Goal: Find specific page/section: Find specific page/section

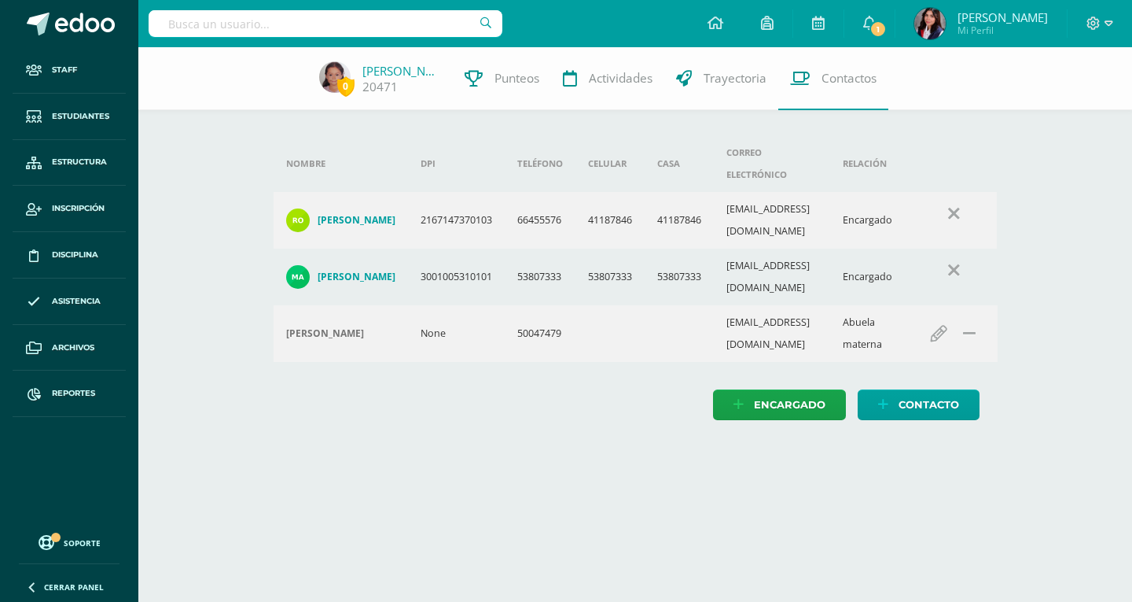
click at [373, 15] on div at bounding box center [326, 23] width 354 height 47
click at [373, 17] on input "text" at bounding box center [326, 23] width 354 height 27
type input "Valeria Velez"
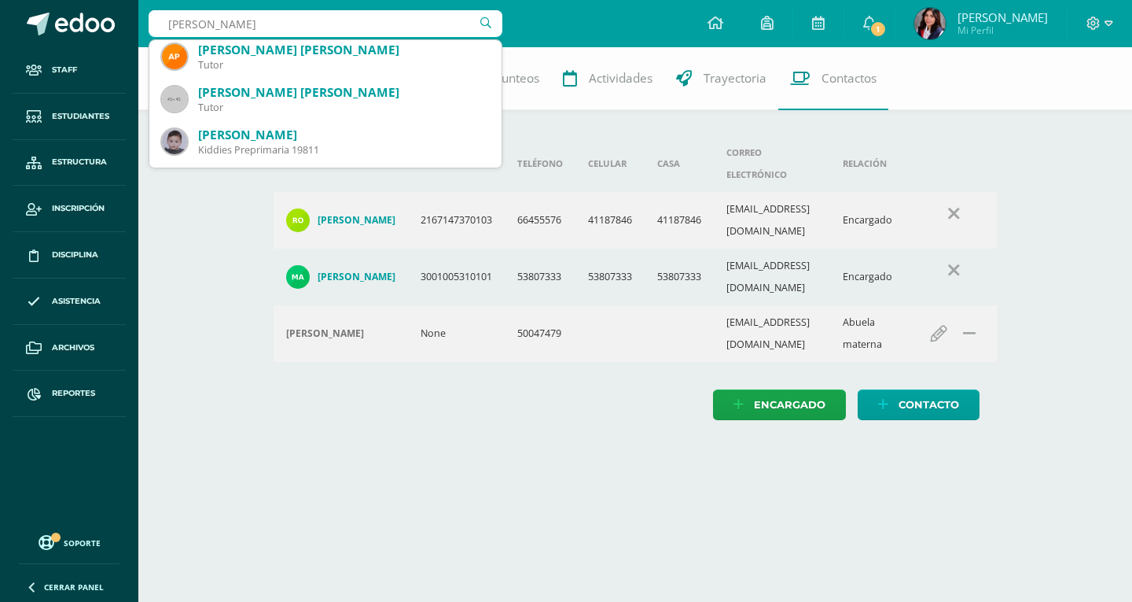
scroll to position [550, 0]
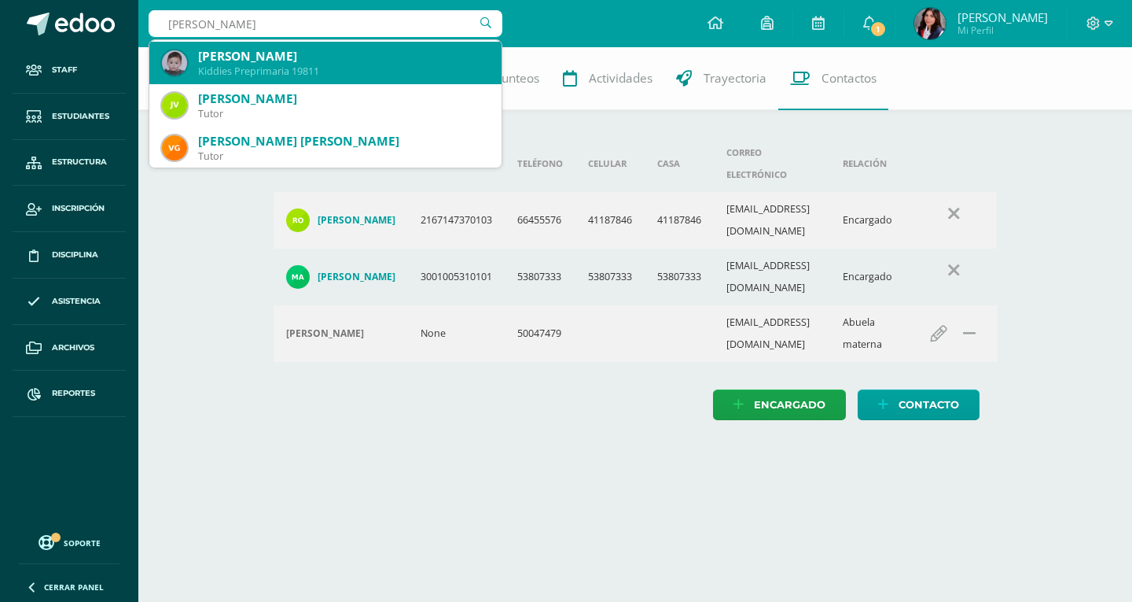
click at [377, 79] on div "Valeria Vélez Córdova Kiddies Preprimaria 19811" at bounding box center [325, 63] width 327 height 42
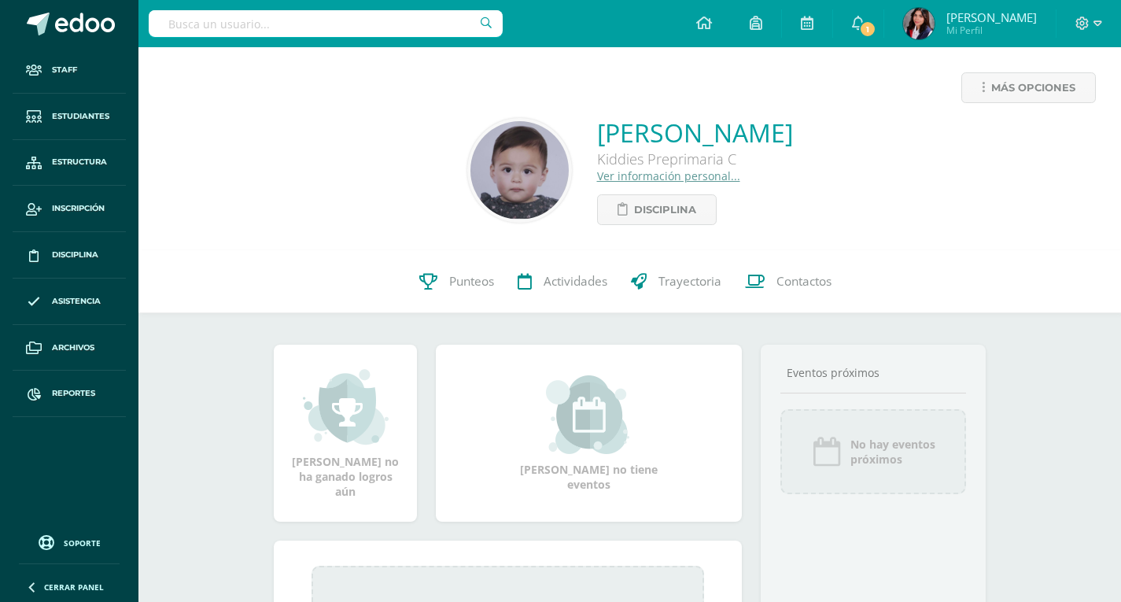
click at [806, 282] on span "Contactos" at bounding box center [803, 281] width 55 height 17
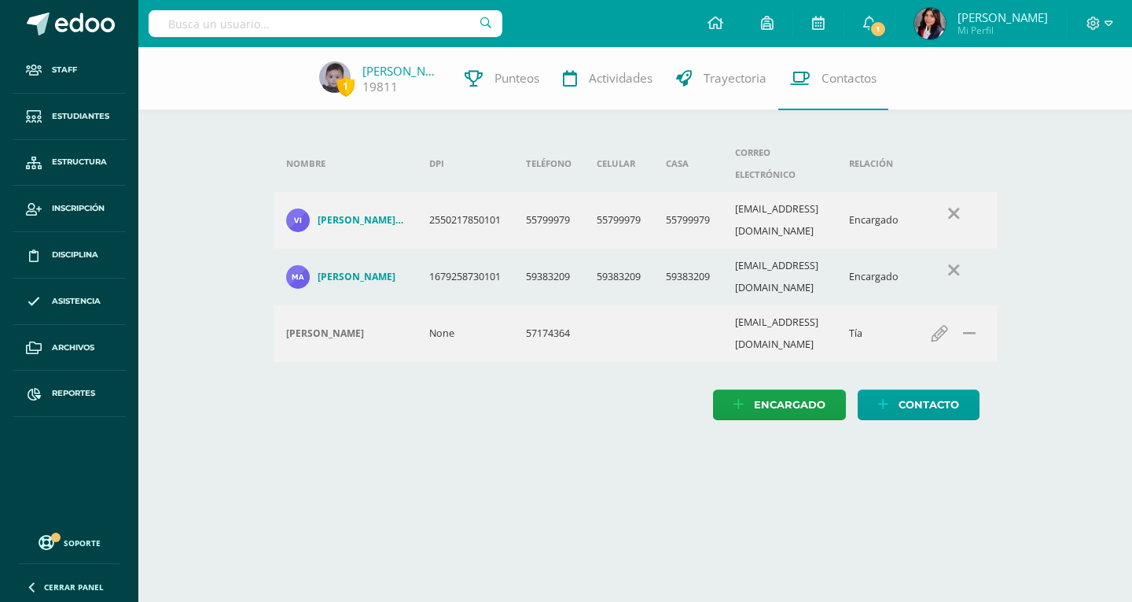
drag, startPoint x: 304, startPoint y: 40, endPoint x: 304, endPoint y: 27, distance: 13.4
click at [304, 29] on div at bounding box center [326, 23] width 354 height 47
click at [304, 27] on input "text" at bounding box center [326, 23] width 354 height 27
type input "Lopez Argueta"
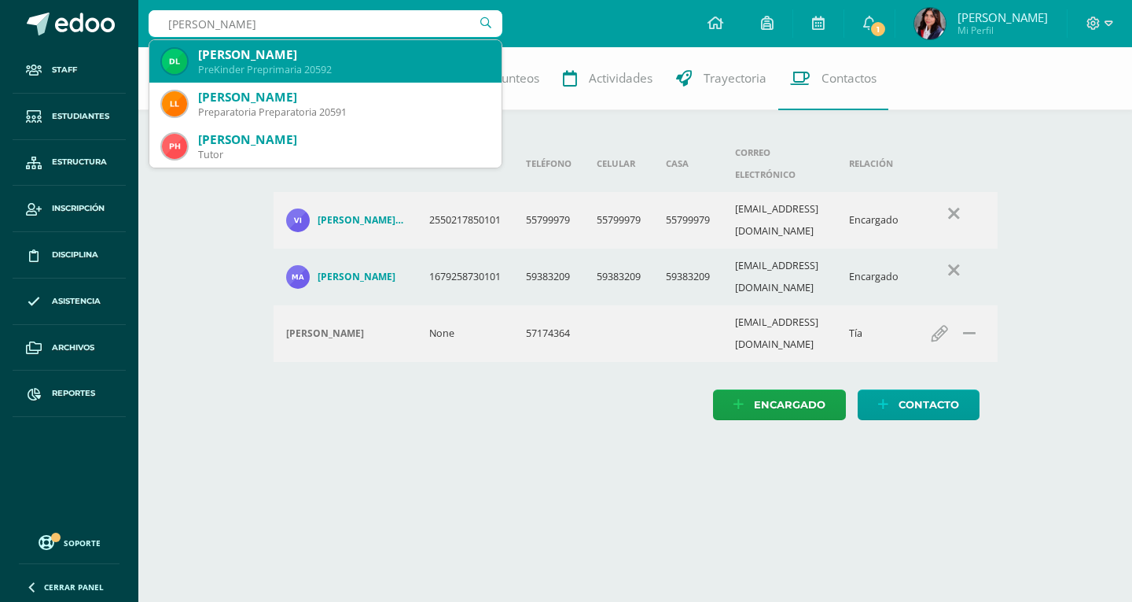
click at [318, 58] on div "DIEGO ANDRES LOPEZ ARGUETA" at bounding box center [343, 54] width 291 height 17
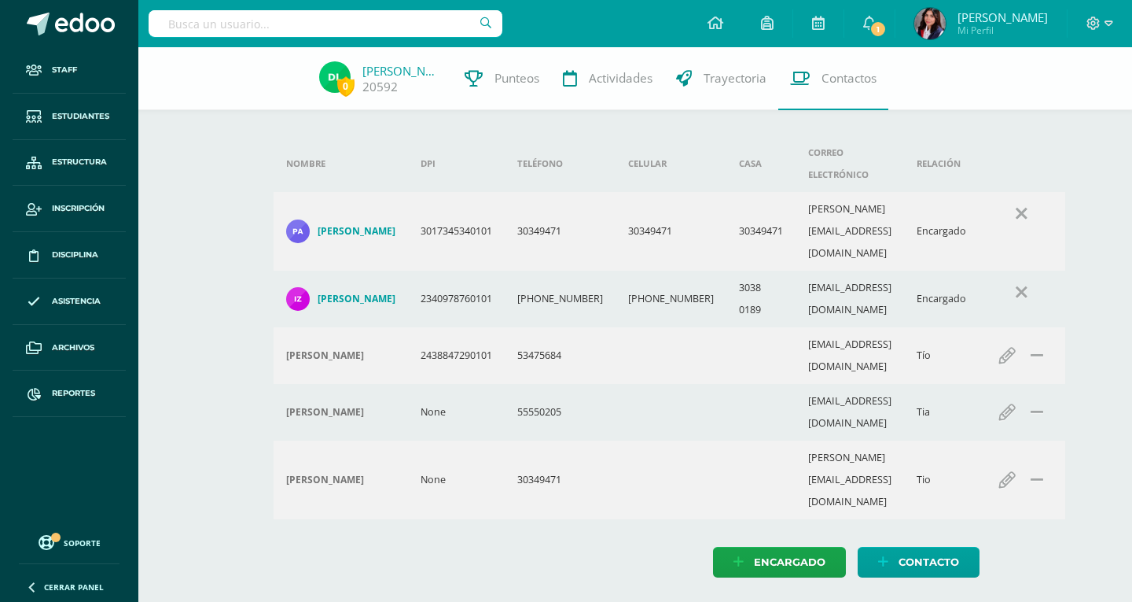
click at [242, 30] on input "text" at bounding box center [326, 23] width 354 height 27
type input "Adriana Morales"
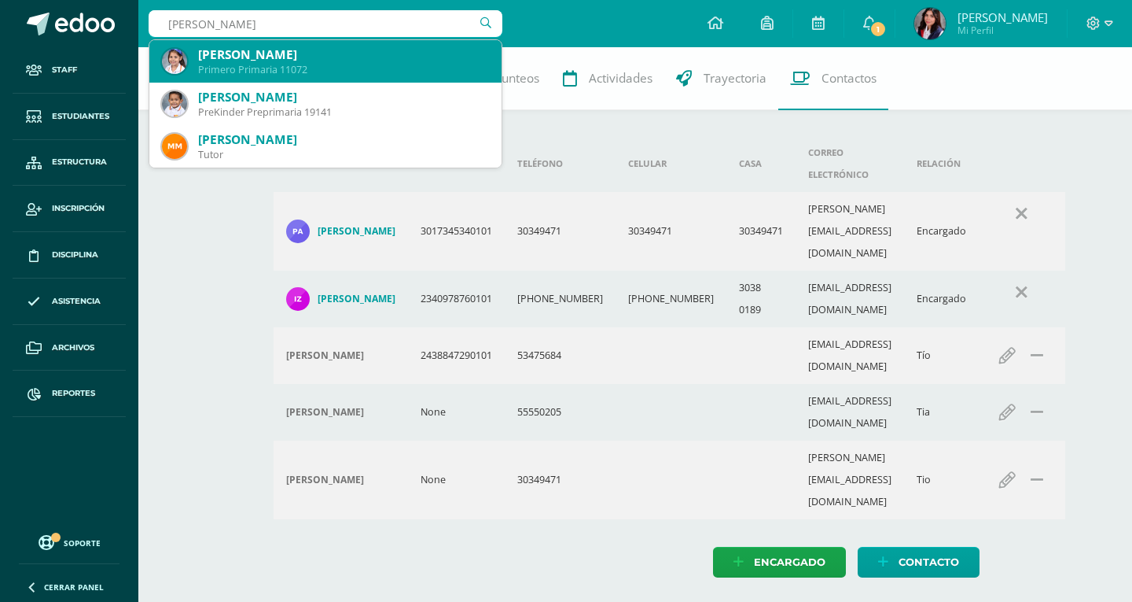
click at [246, 56] on div "Adriana Abigail Morales Samayoa" at bounding box center [343, 54] width 291 height 17
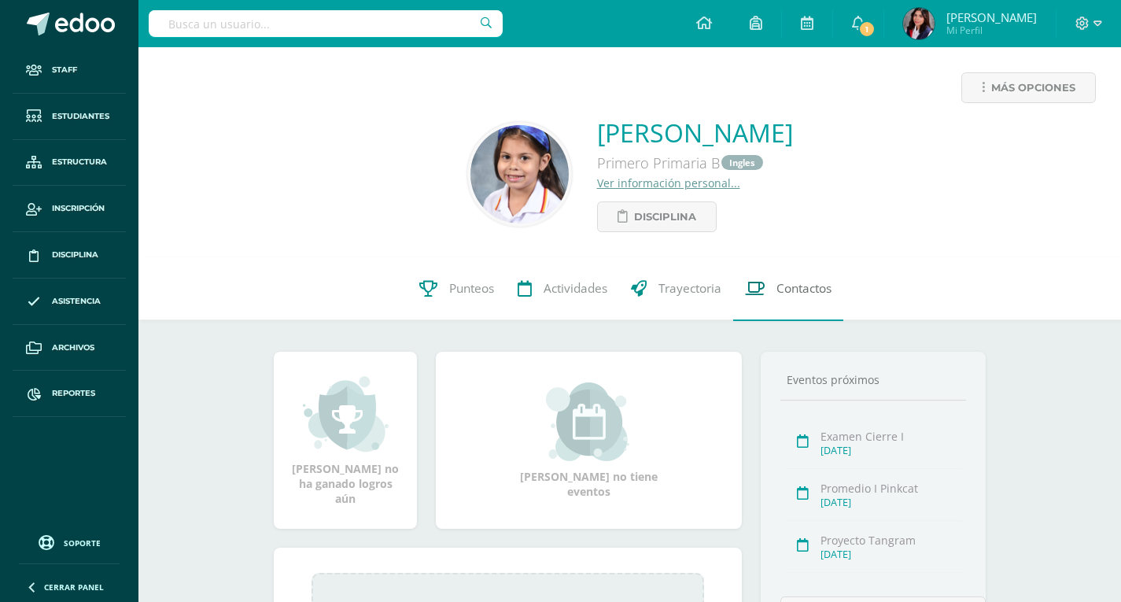
drag, startPoint x: 0, startPoint y: 0, endPoint x: 771, endPoint y: 289, distance: 822.9
click at [771, 289] on link "Contactos" at bounding box center [788, 288] width 110 height 63
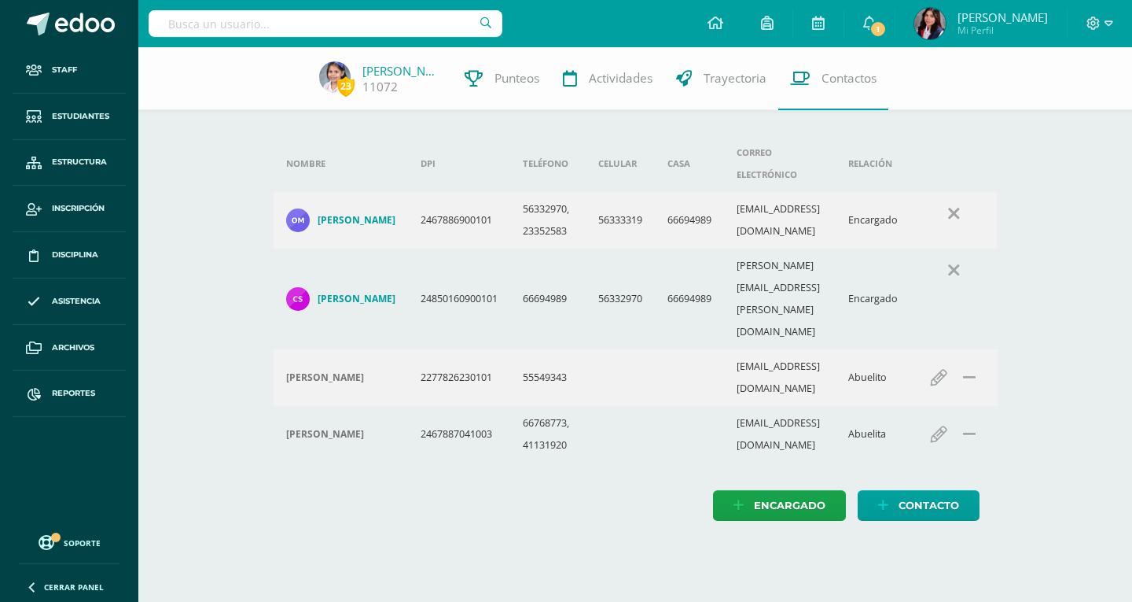
click at [271, 35] on input "text" at bounding box center [326, 23] width 354 height 27
click at [313, 16] on input "text" at bounding box center [326, 23] width 354 height 27
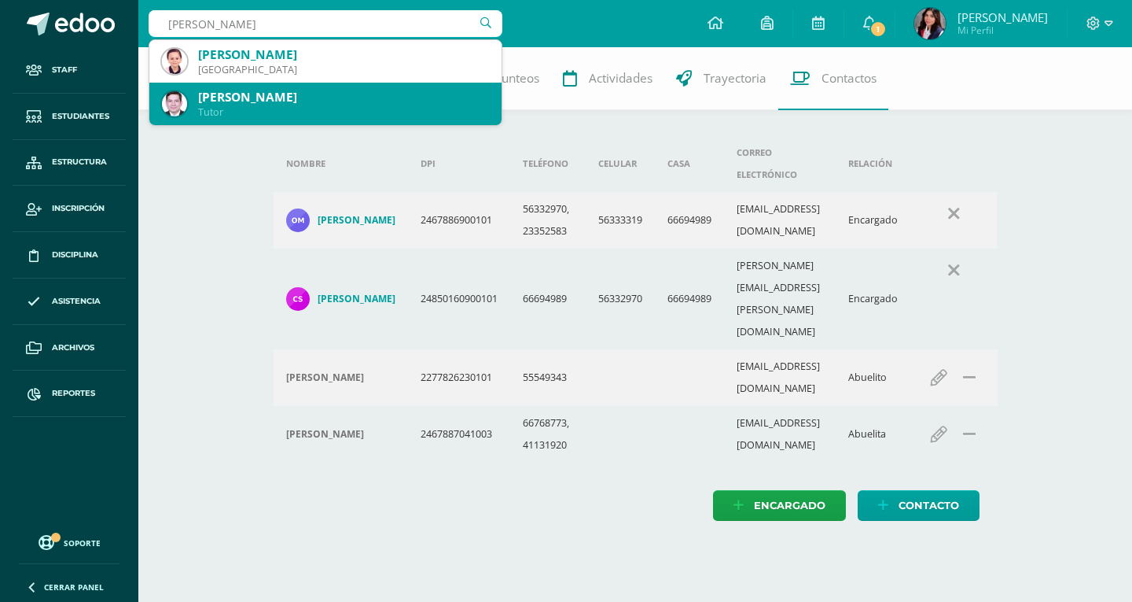
type input "Mateo Ru"
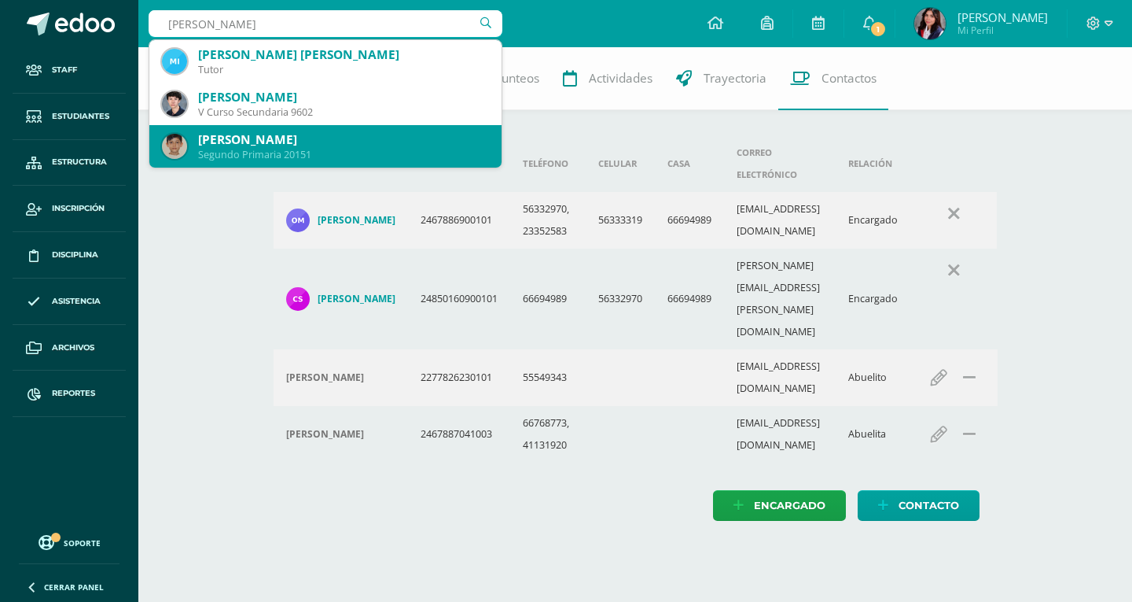
click at [338, 134] on div "[PERSON_NAME]" at bounding box center [343, 139] width 291 height 17
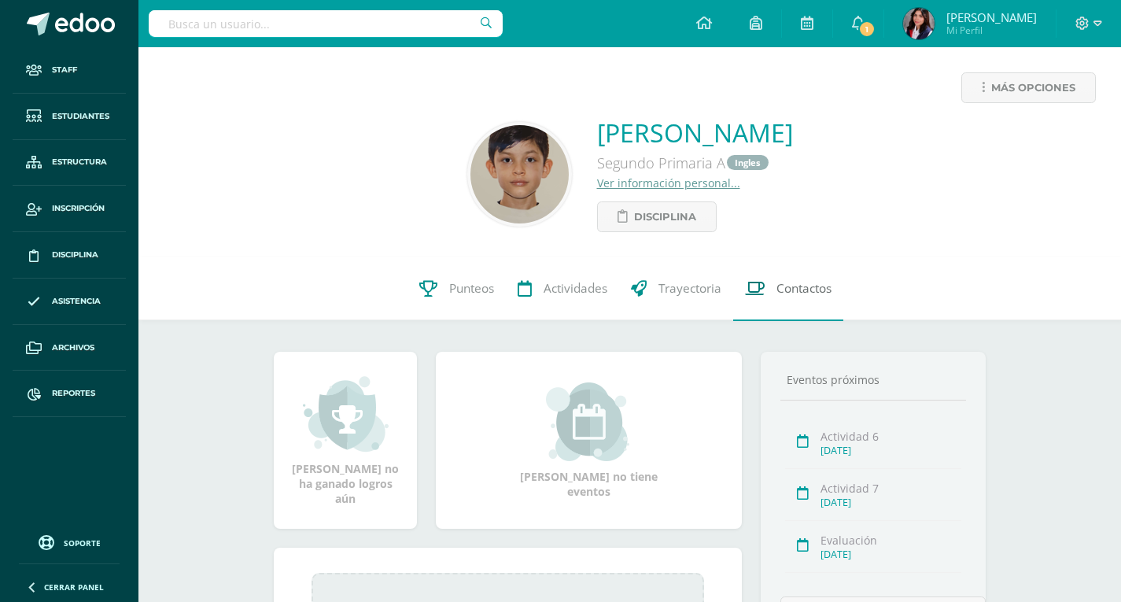
click at [809, 271] on link "Contactos" at bounding box center [788, 288] width 110 height 63
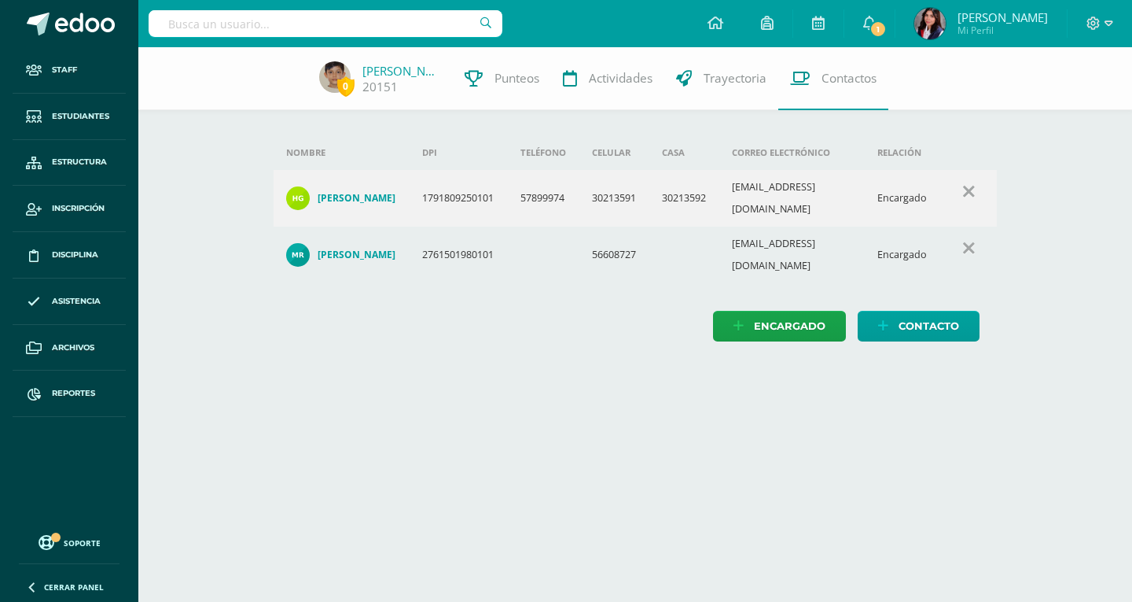
click at [174, 18] on input "text" at bounding box center [326, 23] width 354 height 27
click at [248, 30] on input "text" at bounding box center [326, 23] width 354 height 27
type input "gRACE gONZA"
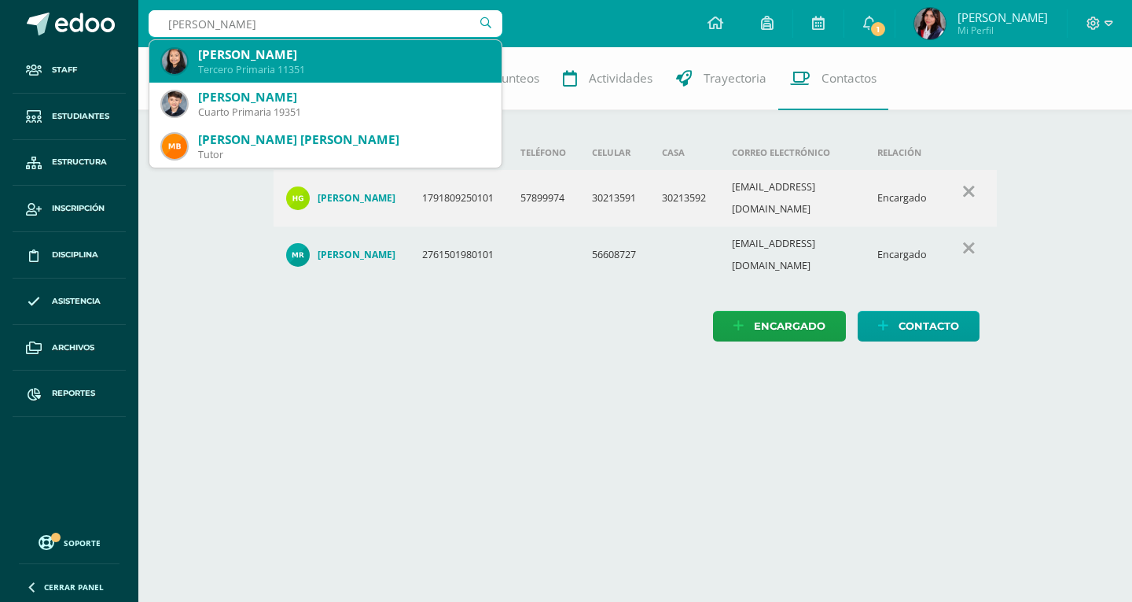
click at [271, 61] on div "[PERSON_NAME]" at bounding box center [343, 54] width 291 height 17
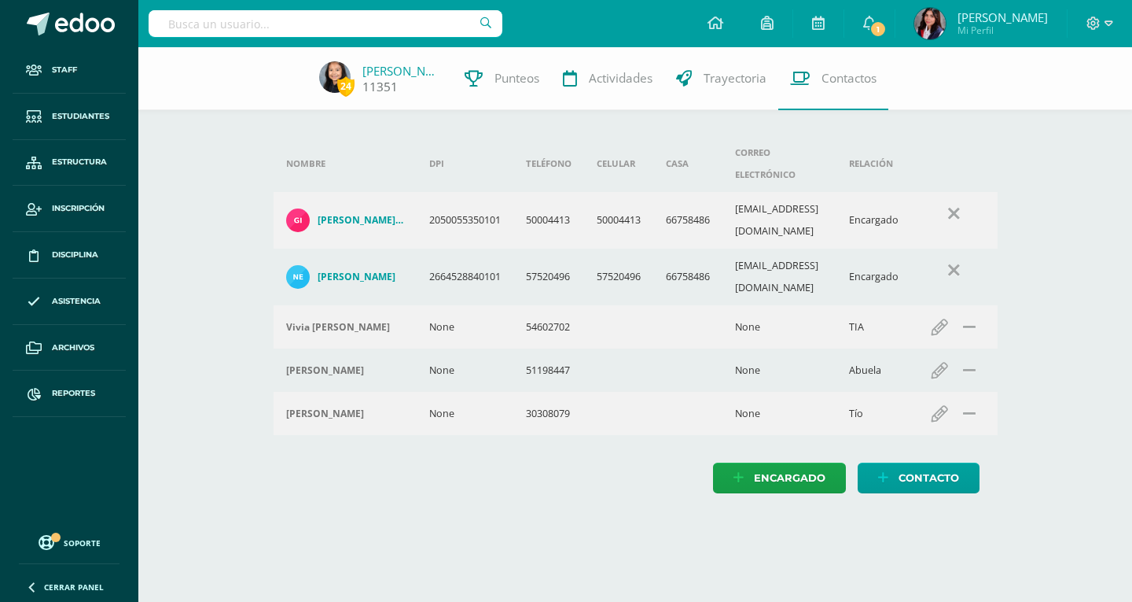
drag, startPoint x: 407, startPoint y: 34, endPoint x: 445, endPoint y: 71, distance: 53.4
click at [418, 52] on body "Staff Estudiantes Estructura Inscripción Disciplina Asistencia Archivos Reporte…" at bounding box center [566, 262] width 1132 height 525
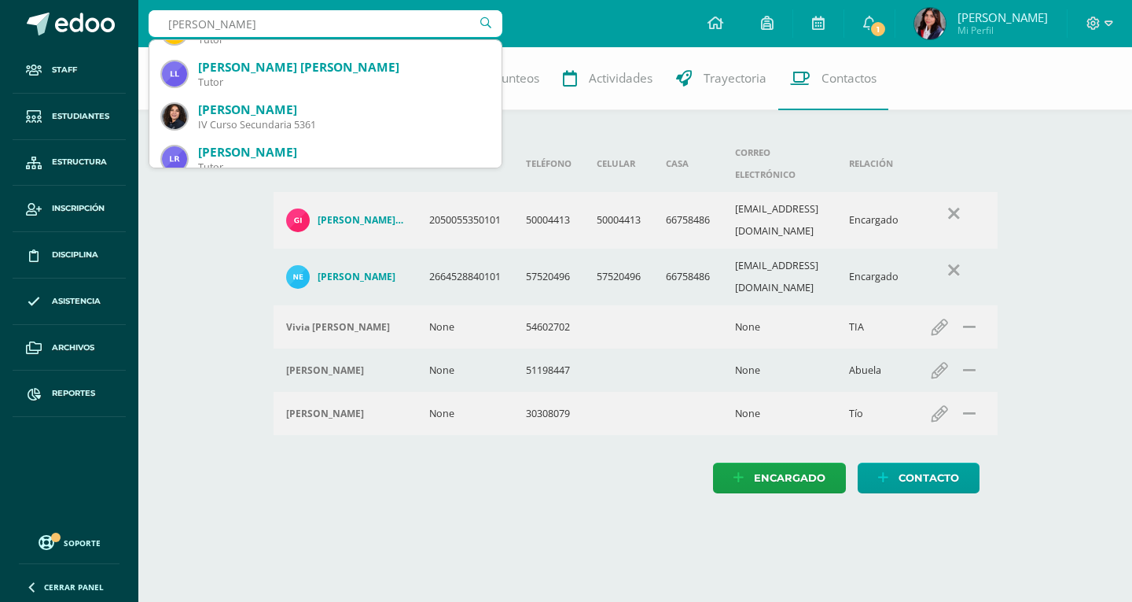
scroll to position [79, 0]
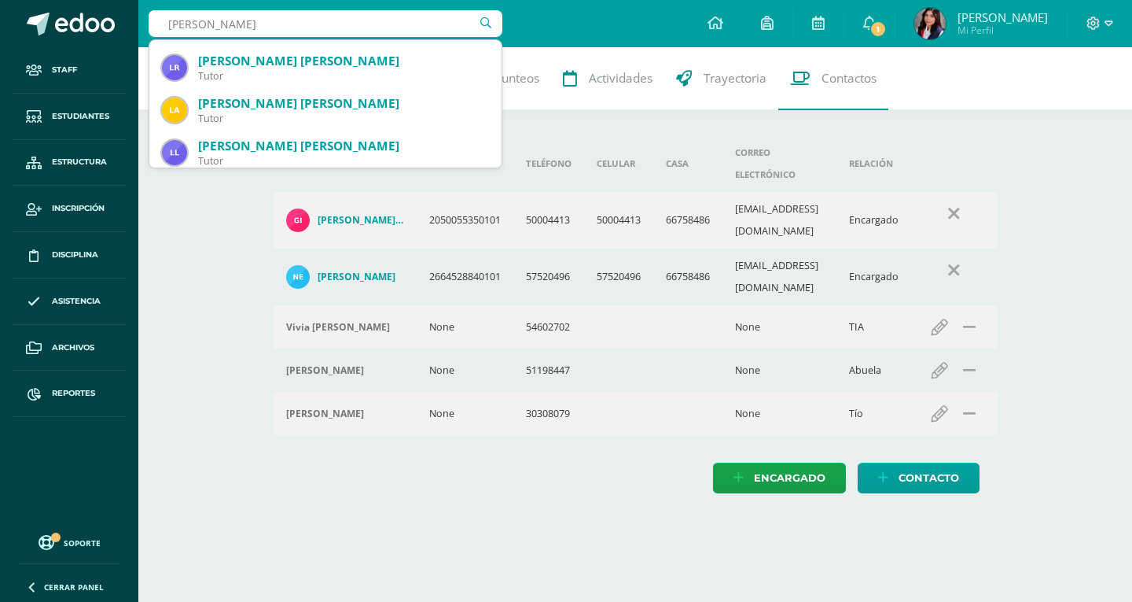
type input "[PERSON_NAME]"
